Goal: Task Accomplishment & Management: Use online tool/utility

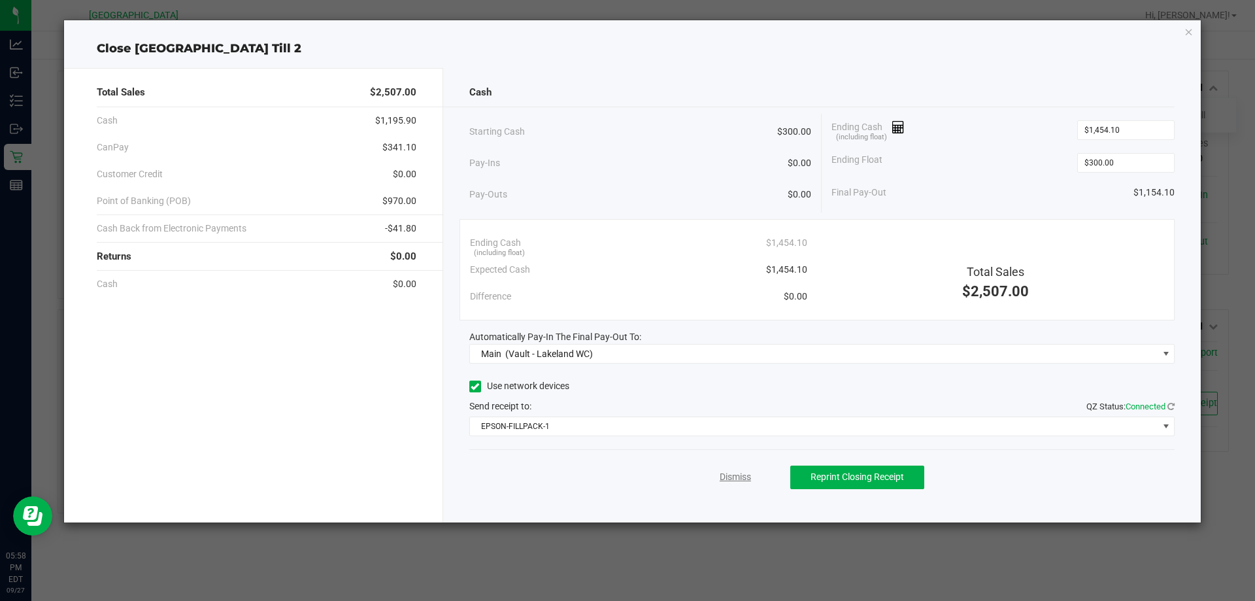
click at [741, 475] on link "Dismiss" at bounding box center [735, 477] width 31 height 14
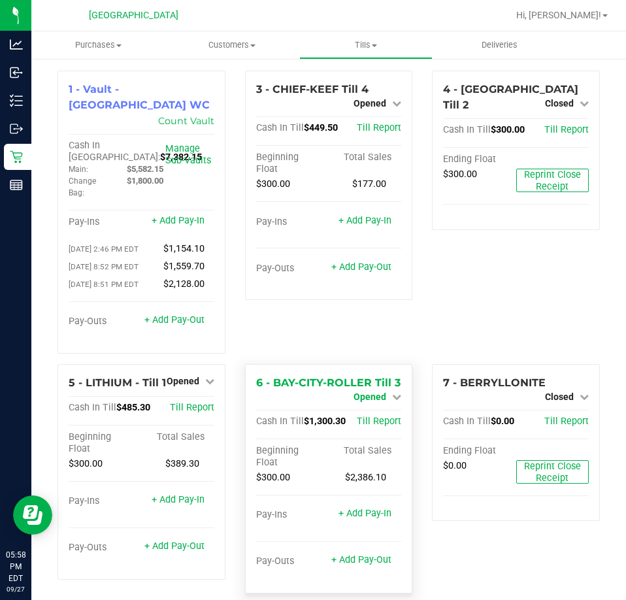
click at [379, 392] on span "Opened" at bounding box center [370, 397] width 33 height 10
click at [379, 409] on link "Close Till" at bounding box center [371, 408] width 35 height 10
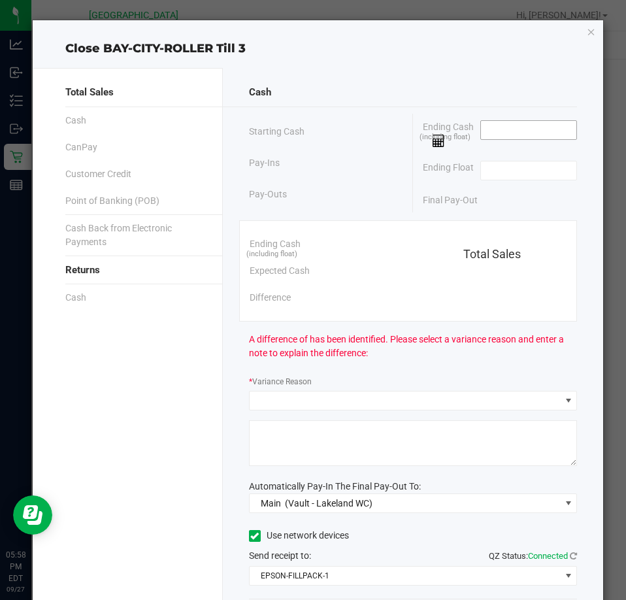
click at [514, 129] on input at bounding box center [529, 130] width 96 height 18
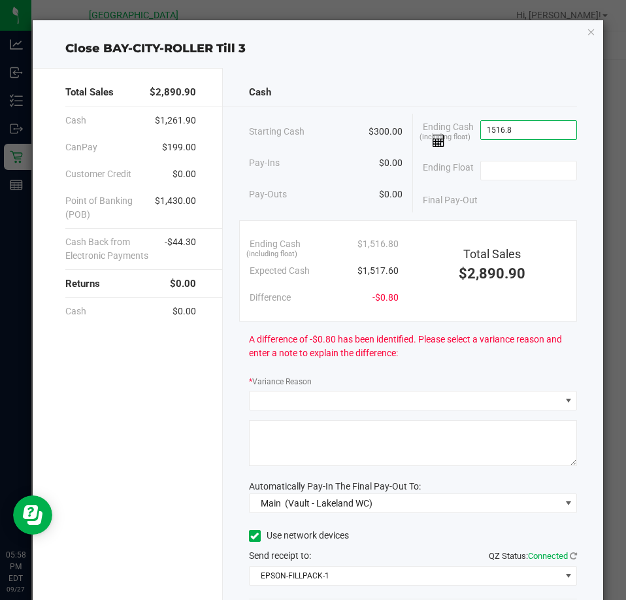
click at [526, 130] on input "1516.8" at bounding box center [529, 130] width 96 height 18
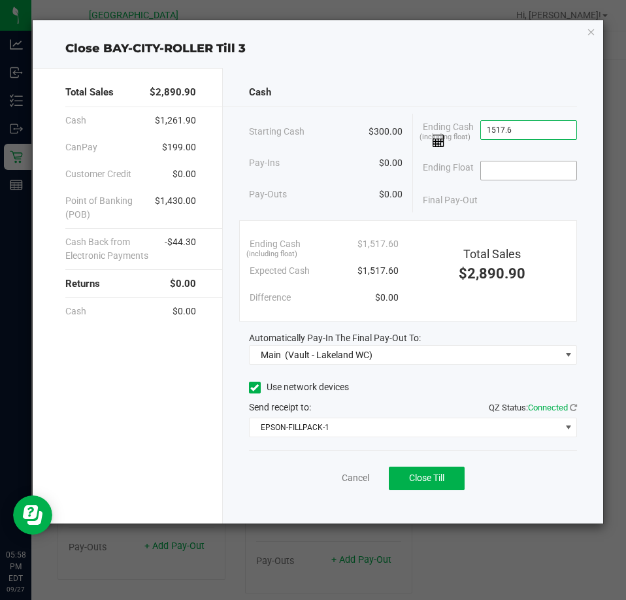
type input "$1,517.60"
click at [542, 171] on input at bounding box center [529, 171] width 96 height 18
type input "$300.00"
click at [513, 199] on div "Final Pay-Out $1,217.60" at bounding box center [500, 200] width 154 height 27
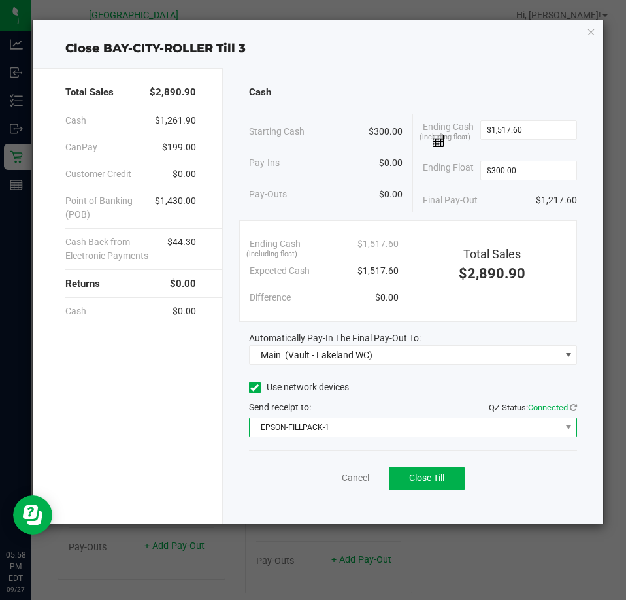
click at [381, 427] on span "EPSON-FILLPACK-1" at bounding box center [405, 427] width 311 height 18
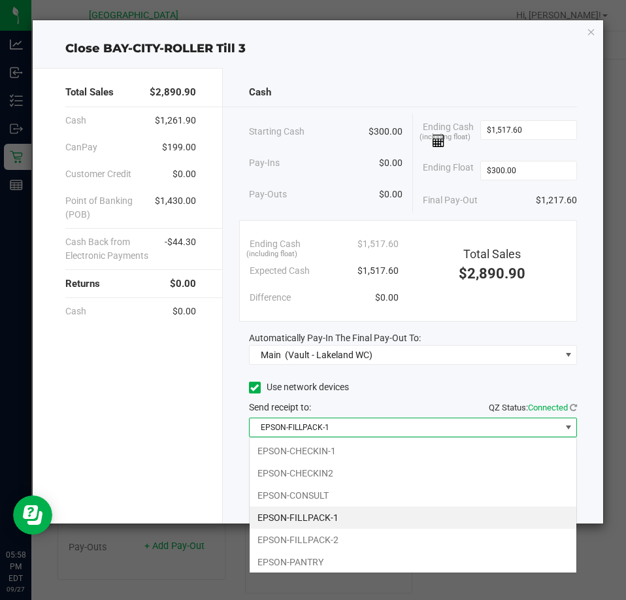
scroll to position [20, 329]
click at [309, 515] on li "EPSON-FILLPACK-1" at bounding box center [413, 518] width 327 height 22
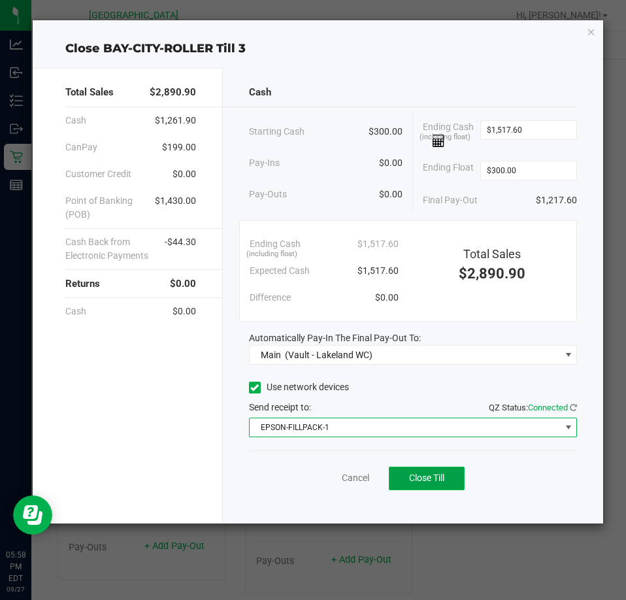
click at [423, 483] on span "Close Till" at bounding box center [426, 478] width 35 height 10
